Goal: Task Accomplishment & Management: Use online tool/utility

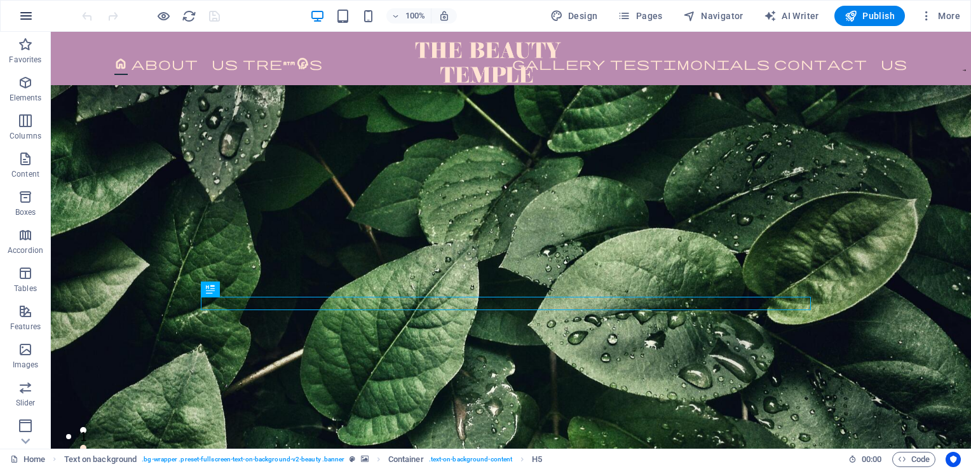
click at [26, 18] on icon "button" at bounding box center [25, 15] width 15 height 15
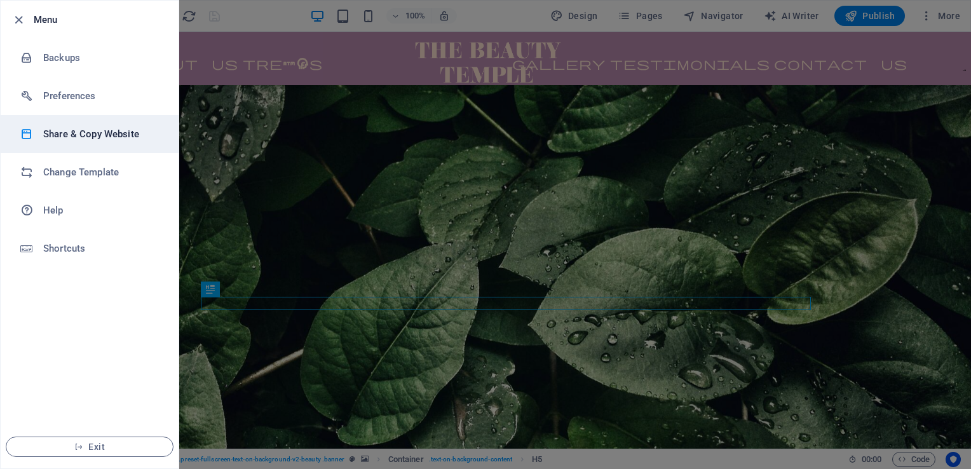
click at [86, 135] on h6 "Share & Copy Website" at bounding box center [102, 134] width 118 height 15
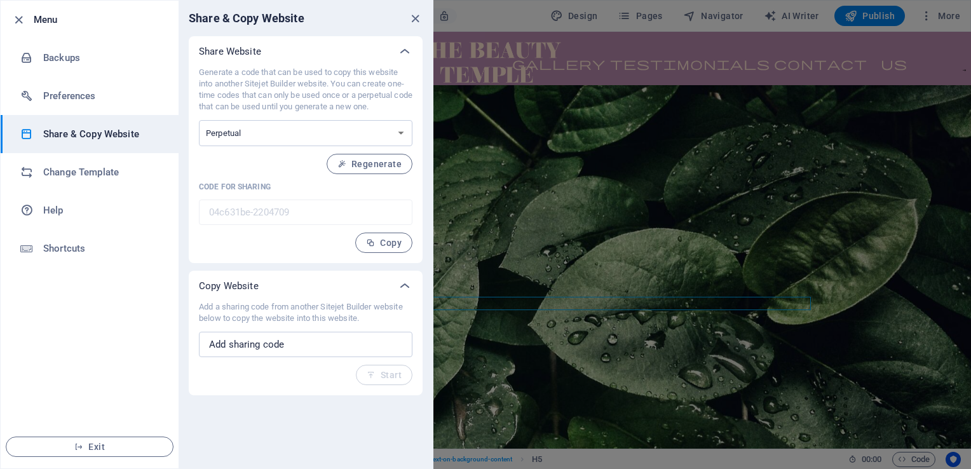
click at [517, 17] on div at bounding box center [485, 234] width 971 height 469
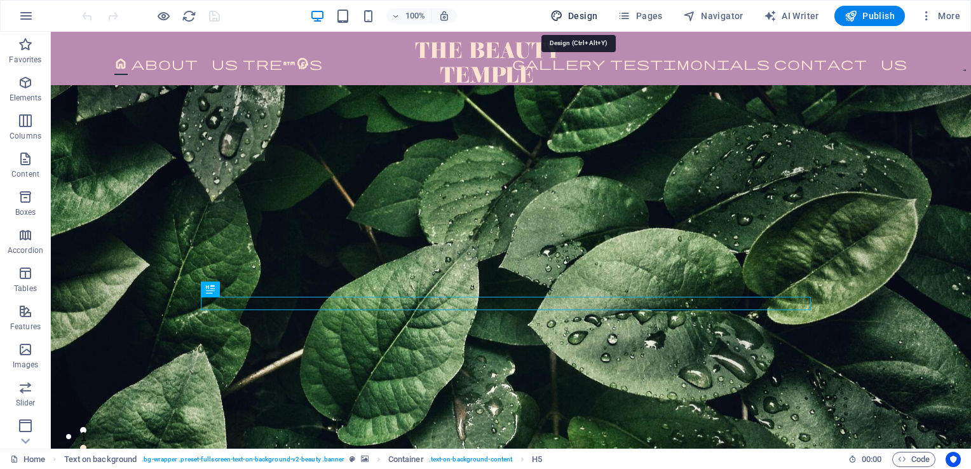
click at [603, 13] on button "Design" at bounding box center [575, 16] width 58 height 20
select select "700"
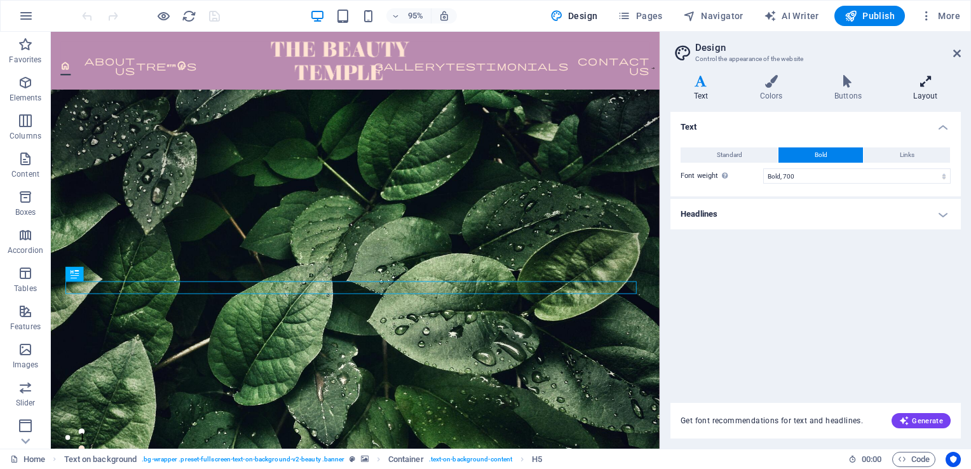
click at [928, 81] on icon at bounding box center [926, 81] width 71 height 13
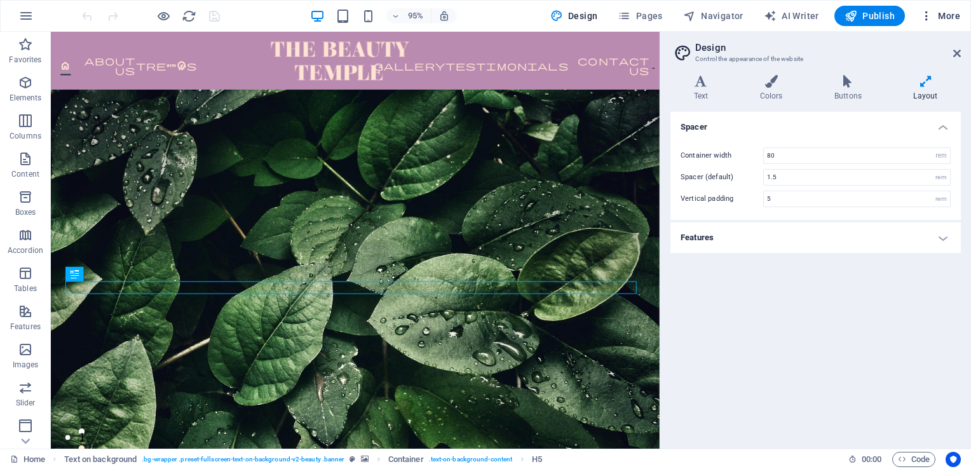
click at [922, 13] on icon "button" at bounding box center [927, 16] width 13 height 13
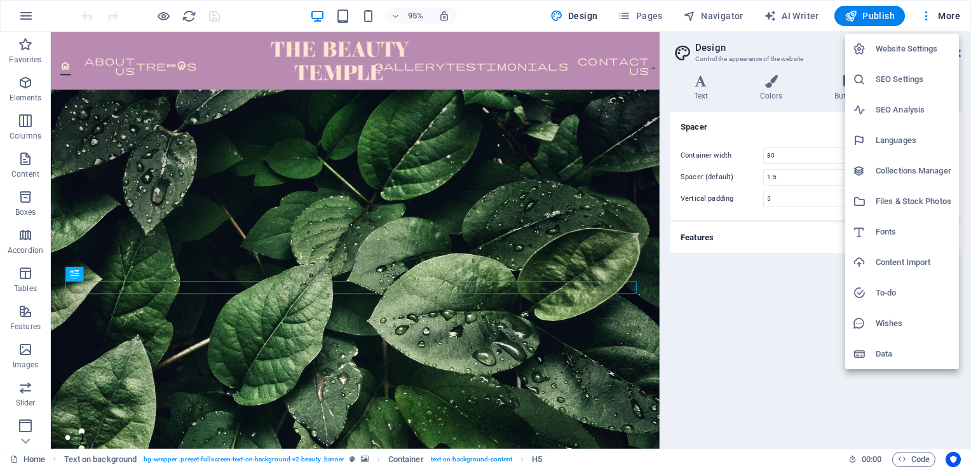
click at [890, 200] on h6 "Files & Stock Photos" at bounding box center [914, 201] width 76 height 15
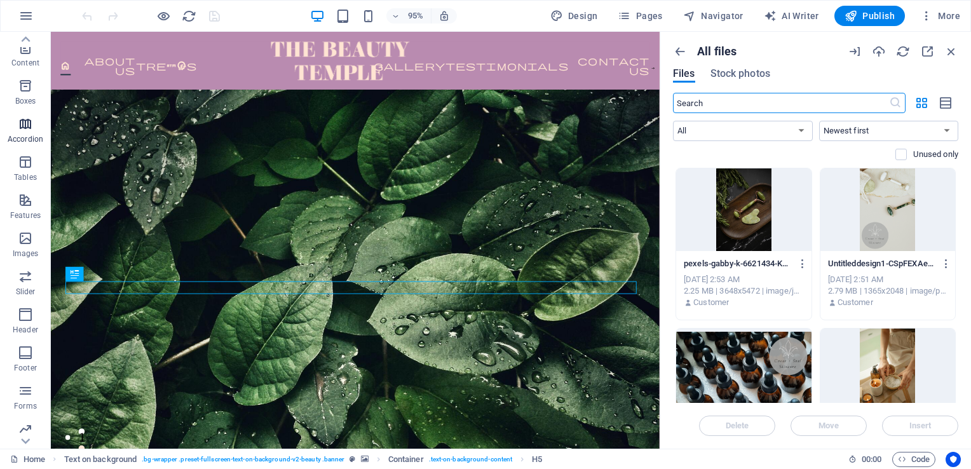
scroll to position [112, 0]
click at [19, 243] on icon "button" at bounding box center [25, 237] width 15 height 15
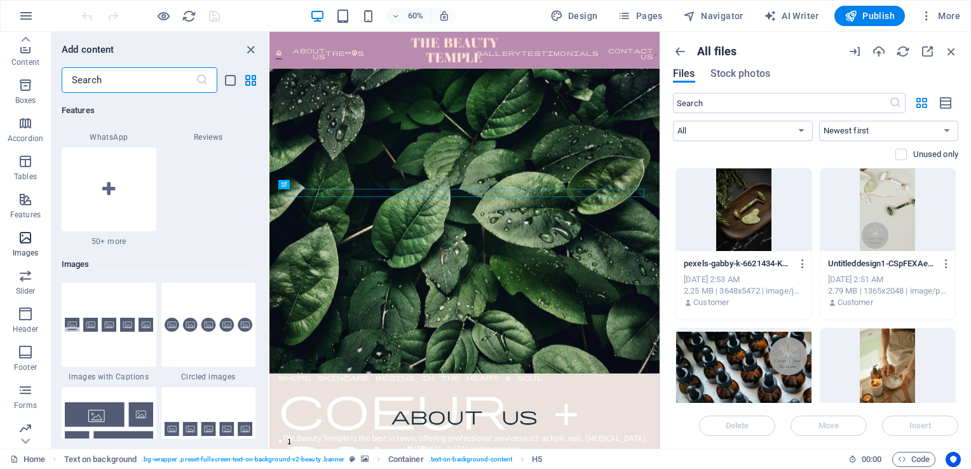
scroll to position [6447, 0]
